Goal: Task Accomplishment & Management: Complete application form

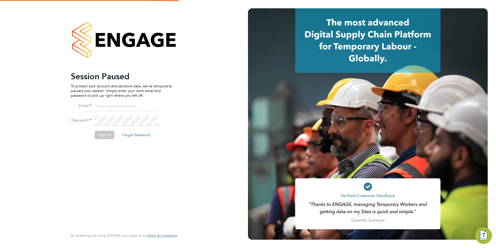
type input "[EMAIL_ADDRESS][DOMAIN_NAME]"
click at [102, 134] on button "Sign In" at bounding box center [105, 135] width 20 height 8
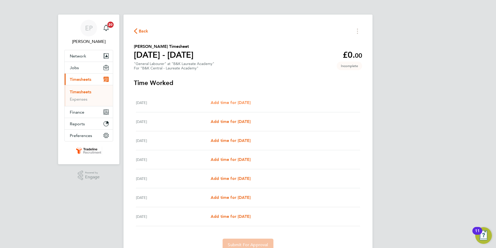
click at [227, 102] on span "Add time for [DATE]" at bounding box center [231, 102] width 40 height 5
select select "30"
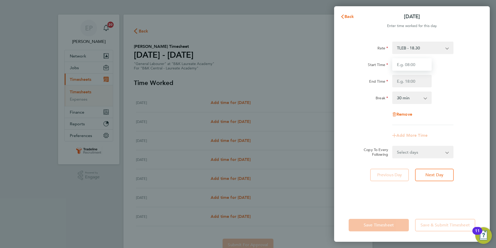
click at [415, 64] on input "Start Time" at bounding box center [412, 64] width 39 height 12
type input "07:30"
click at [414, 80] on input "End Time" at bounding box center [412, 81] width 39 height 12
type input "17:00"
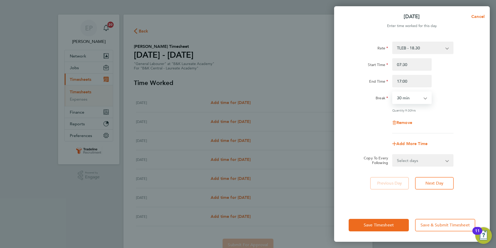
drag, startPoint x: 412, startPoint y: 99, endPoint x: 438, endPoint y: 110, distance: 28.0
click at [412, 99] on select "0 min 15 min 30 min 45 min 60 min 75 min 90 min" at bounding box center [409, 97] width 32 height 11
click at [438, 110] on div "Quantity: 9.00 hrs" at bounding box center [423, 110] width 61 height 4
click at [418, 157] on select "Select days Day Weekday (Mon-Fri) Weekend (Sat-Sun) [DATE] [DATE] [DATE] [DATE]…" at bounding box center [420, 159] width 55 height 11
select select "WEEKDAY"
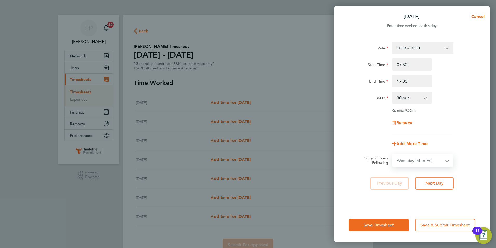
click at [393, 154] on select "Select days Day Weekday (Mon-Fri) Weekend (Sat-Sun) [DATE] [DATE] [DATE] [DATE]…" at bounding box center [420, 159] width 55 height 11
select select "[DATE]"
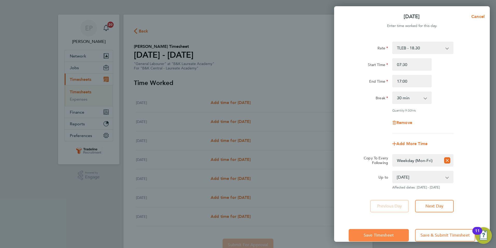
click at [382, 236] on span "Save Timesheet" at bounding box center [379, 234] width 30 height 5
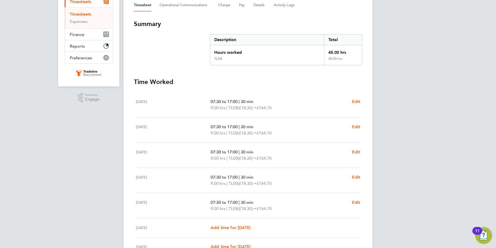
scroll to position [132, 0]
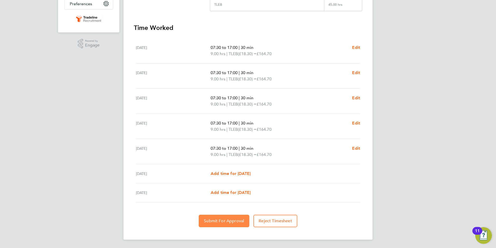
click at [222, 221] on span "Submit For Approval" at bounding box center [224, 220] width 40 height 5
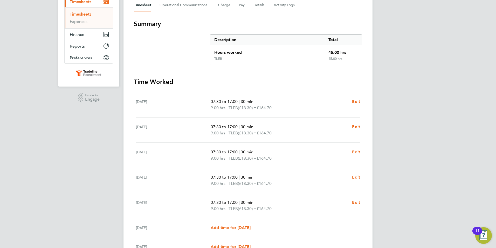
scroll to position [0, 0]
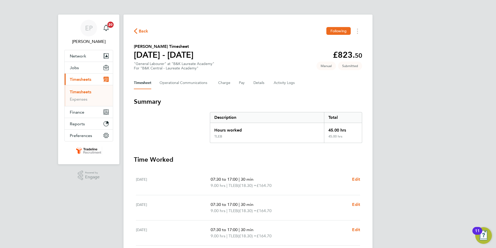
click at [77, 91] on link "Timesheets" at bounding box center [81, 91] width 22 height 5
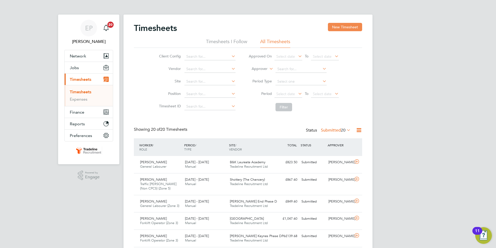
click at [346, 27] on button "New Timesheet" at bounding box center [345, 27] width 34 height 8
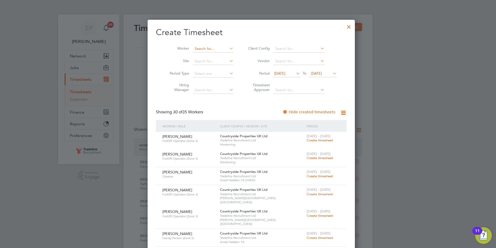
click at [211, 49] on input at bounding box center [213, 48] width 41 height 7
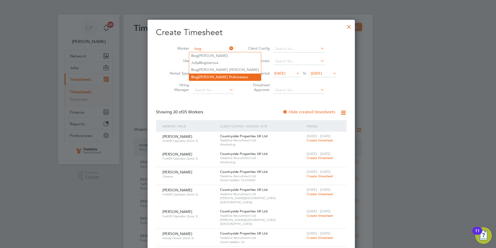
click at [215, 73] on li "Bog [PERSON_NAME] Prahoveanu" at bounding box center [225, 76] width 72 height 7
type input "[PERSON_NAME]"
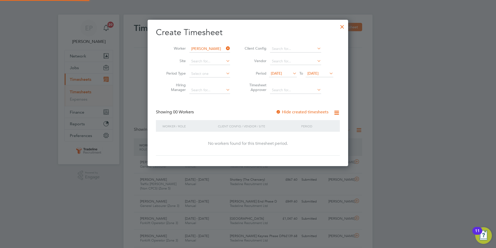
click at [282, 72] on span "[DATE]" at bounding box center [276, 73] width 11 height 5
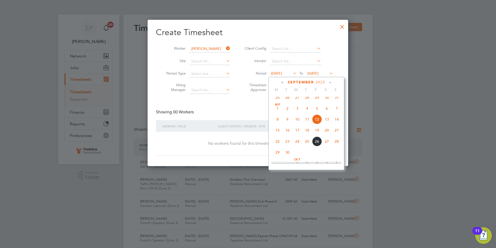
click at [276, 145] on span "22" at bounding box center [278, 141] width 10 height 10
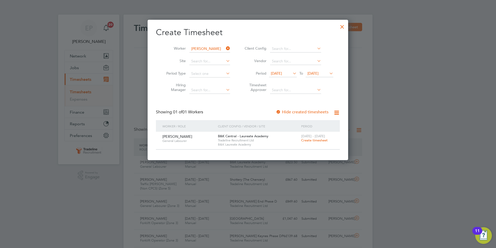
click at [313, 141] on span "Create timesheet" at bounding box center [314, 140] width 26 height 4
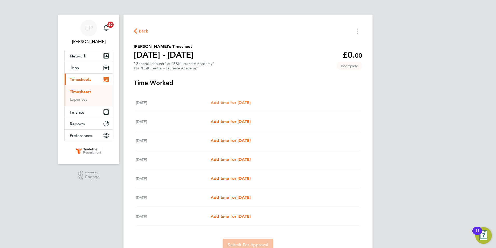
click at [224, 103] on span "Add time for [DATE]" at bounding box center [231, 102] width 40 height 5
select select "30"
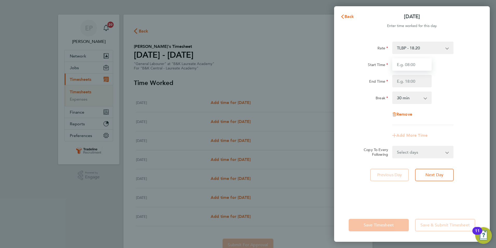
click at [411, 63] on input "Start Time" at bounding box center [412, 64] width 39 height 12
type input "07:30"
type input "17:00"
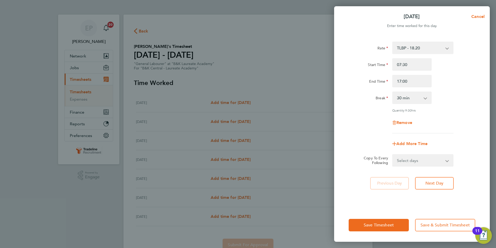
click at [422, 160] on select "Select days Day Weekday (Mon-Fri) Weekend (Sat-Sun) [DATE] [DATE] [DATE] [DATE]…" at bounding box center [420, 159] width 55 height 11
select select "WEEKDAY"
click at [393, 154] on select "Select days Day Weekday (Mon-Fri) Weekend (Sat-Sun) [DATE] [DATE] [DATE] [DATE]…" at bounding box center [420, 159] width 55 height 11
select select "[DATE]"
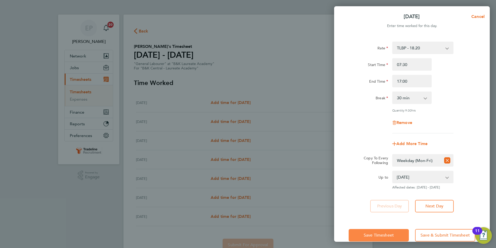
click at [397, 234] on button "Save Timesheet" at bounding box center [379, 235] width 60 height 12
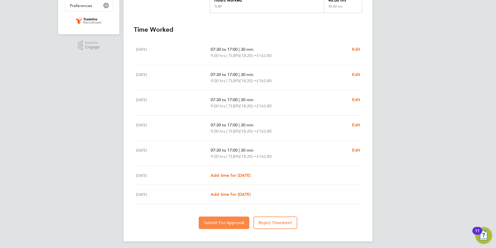
click at [232, 222] on span "Submit For Approval" at bounding box center [224, 222] width 40 height 5
